Goal: Task Accomplishment & Management: Use online tool/utility

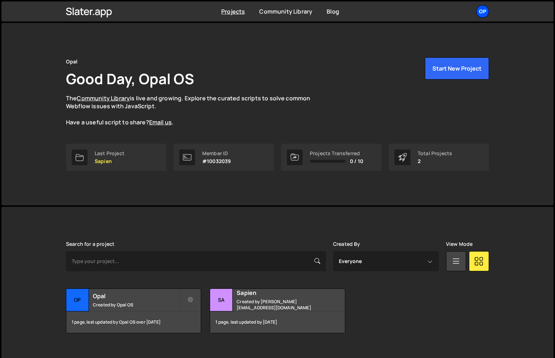
click at [477, 12] on div "Op" at bounding box center [482, 11] width 13 height 13
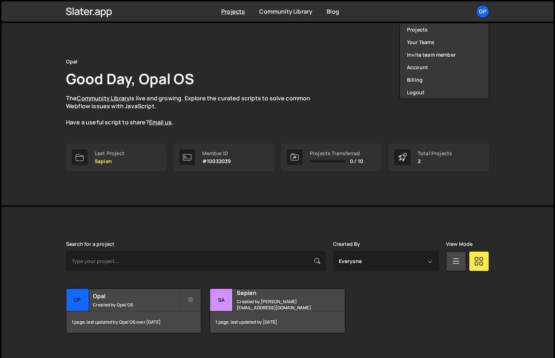
click at [306, 48] on div "Opal Good Day, Opal OS The Community Library is live and growing. Explore the c…" at bounding box center [277, 114] width 444 height 182
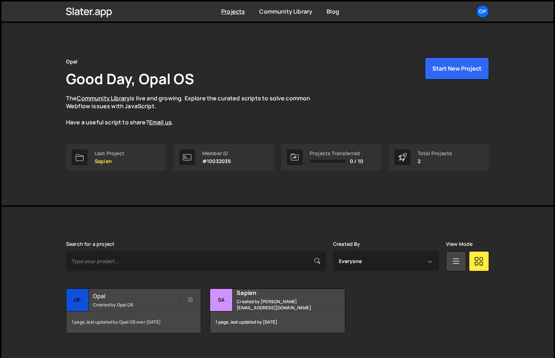
click at [131, 300] on div "Opal Created by Opal OS" at bounding box center [133, 300] width 134 height 22
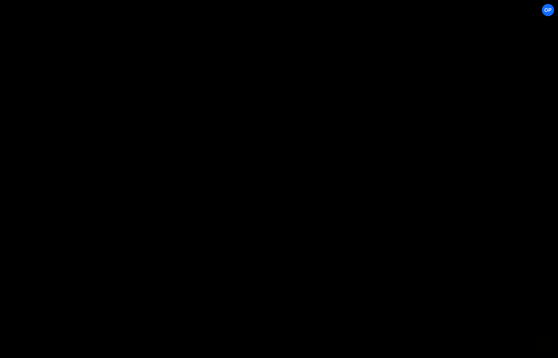
scroll to position [604, 0]
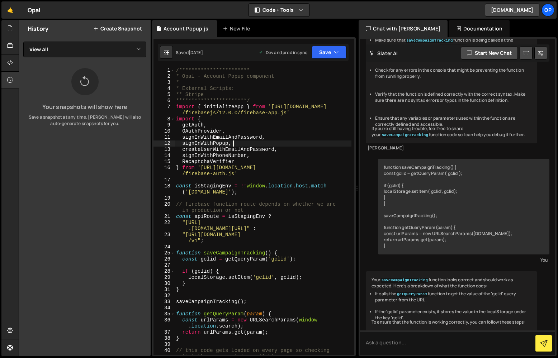
click at [281, 141] on div "**********" at bounding box center [263, 217] width 177 height 300
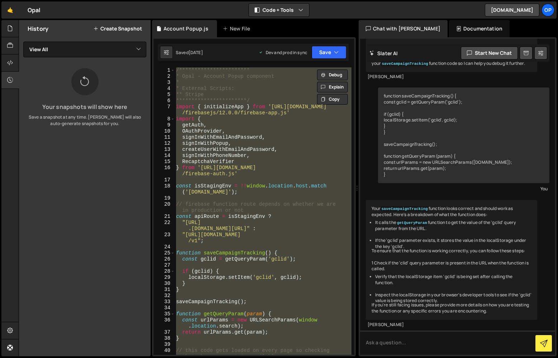
scroll to position [0, 0]
click at [267, 145] on div "**********" at bounding box center [263, 210] width 177 height 287
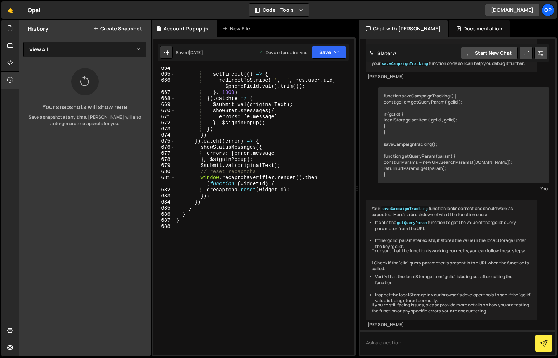
scroll to position [4904, 0]
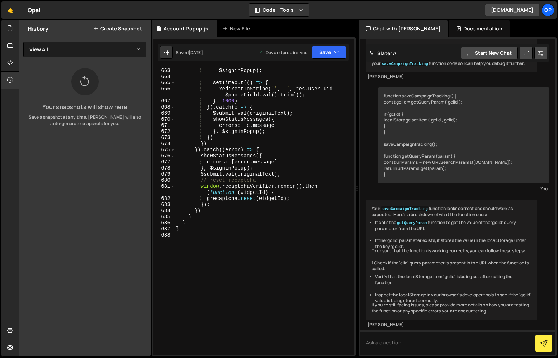
click at [282, 204] on div "} , $signinPopup ) ; setTimeout (( ) => { redirectToStripe ( '' , '' , res . us…" at bounding box center [263, 212] width 177 height 300
type textarea "}"
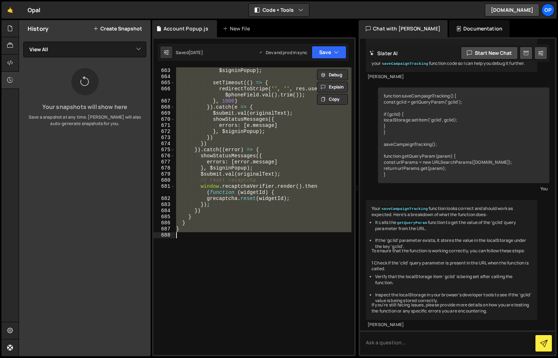
paste textarea
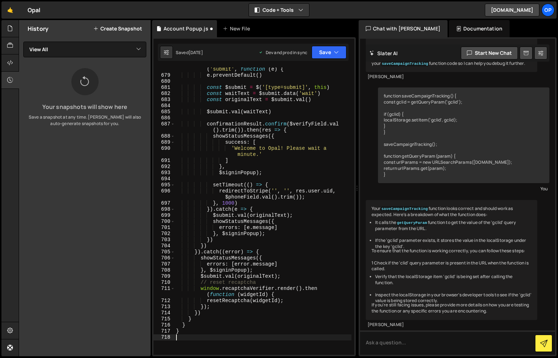
scroll to position [5015, 0]
click at [280, 251] on div "$ ( '#wf-form-Verify-Form' ) . off ( 'submit' ) . on ( 'submit' , function ( e …" at bounding box center [263, 213] width 177 height 306
type textarea "}).catch((error) => {"
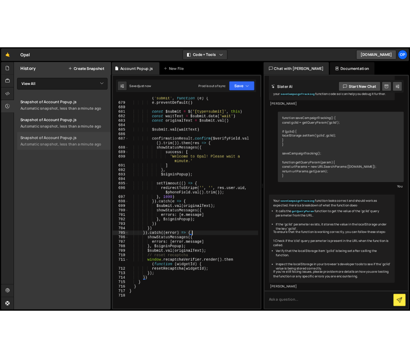
scroll to position [0, 0]
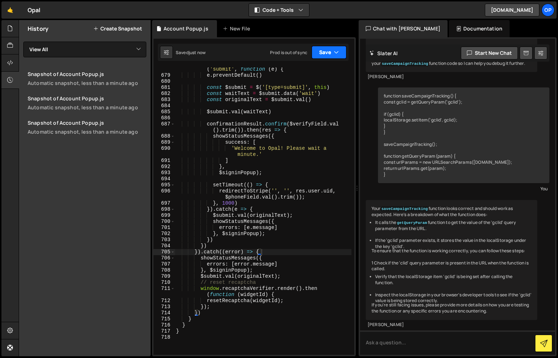
click at [329, 55] on button "Save" at bounding box center [328, 52] width 35 height 13
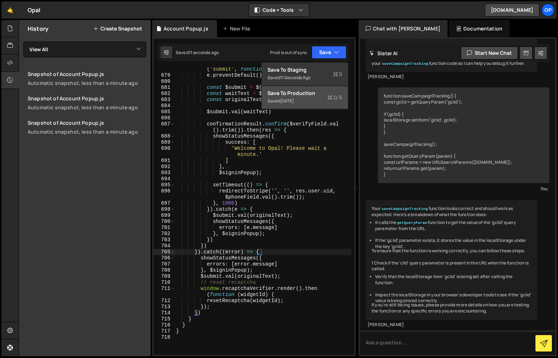
click at [306, 99] on button "Save to Production S Saved [DATE]" at bounding box center [305, 97] width 86 height 23
